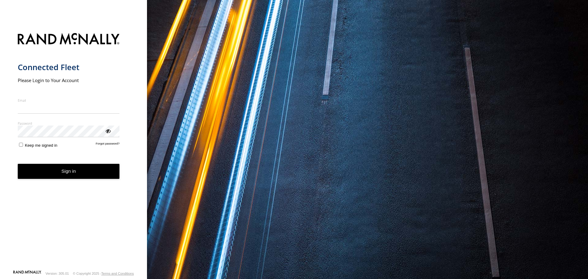
type input "**********"
click at [57, 177] on button "Sign in" at bounding box center [69, 171] width 102 height 15
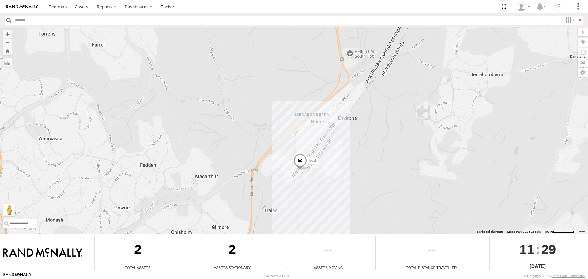
drag, startPoint x: 351, startPoint y: 199, endPoint x: 348, endPoint y: 139, distance: 60.0
click at [348, 139] on div "Workshop Ute Truck" at bounding box center [294, 130] width 588 height 207
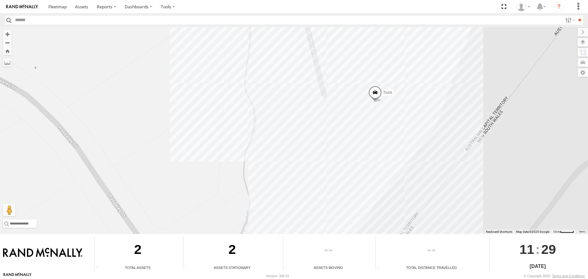
click at [382, 166] on div "Workshop Ute Truck" at bounding box center [294, 130] width 588 height 207
drag, startPoint x: 465, startPoint y: 130, endPoint x: 420, endPoint y: 179, distance: 66.7
click at [420, 179] on div "Workshop Ute Truck" at bounding box center [294, 130] width 588 height 207
